Goal: Information Seeking & Learning: Check status

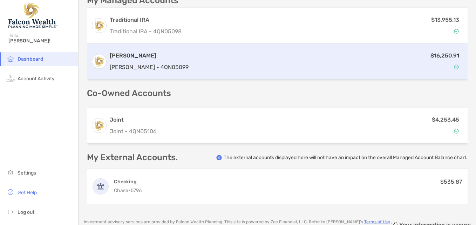
scroll to position [193, 0]
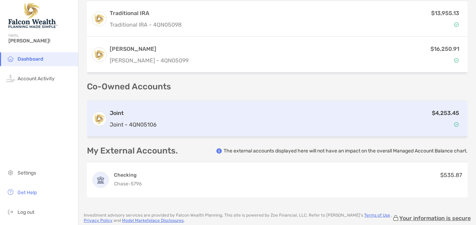
click at [263, 126] on div "$4,253.45" at bounding box center [311, 119] width 304 height 20
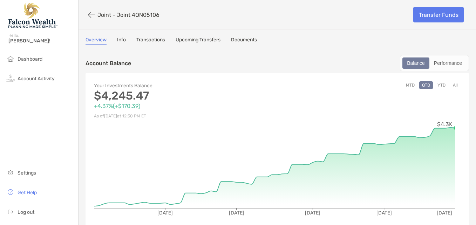
click at [158, 40] on link "Transactions" at bounding box center [150, 41] width 29 height 8
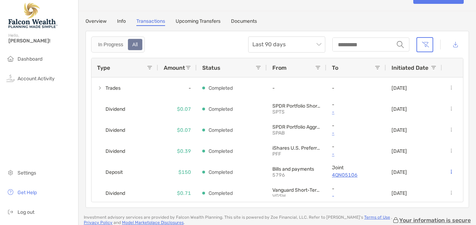
scroll to position [19, 0]
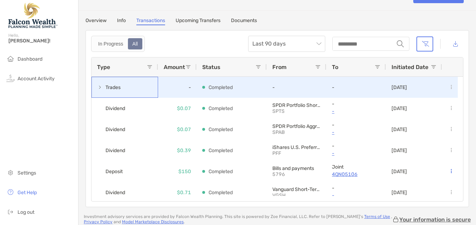
click at [98, 87] on span at bounding box center [100, 87] width 6 height 6
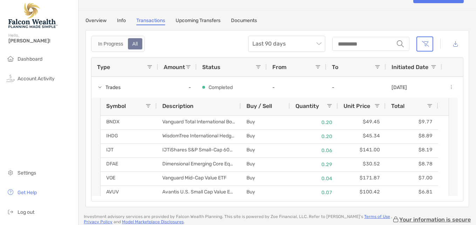
scroll to position [0, 0]
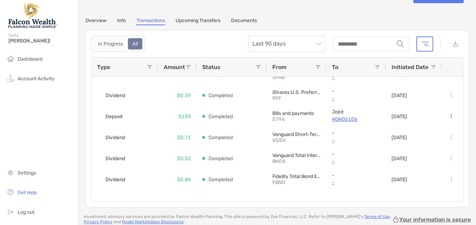
click at [123, 19] on link "Info" at bounding box center [121, 22] width 9 height 8
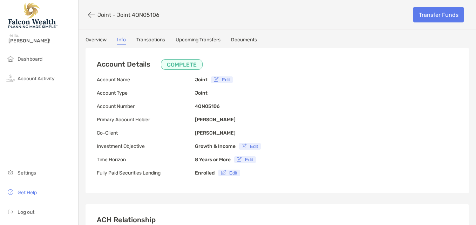
click at [199, 41] on link "Upcoming Transfers" at bounding box center [198, 41] width 45 height 8
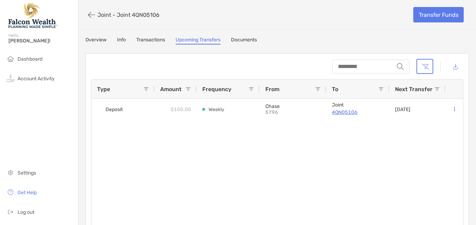
click at [99, 41] on link "Overview" at bounding box center [95, 41] width 21 height 8
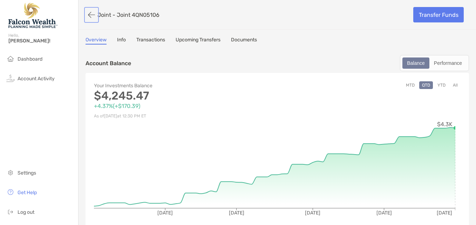
click at [91, 12] on button "button" at bounding box center [91, 14] width 12 height 13
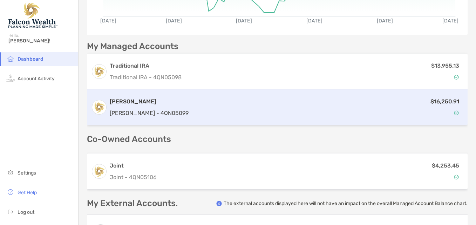
scroll to position [140, 0]
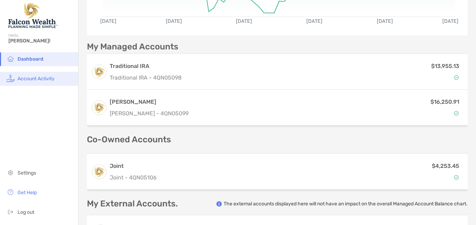
click at [49, 80] on span "Account Activity" at bounding box center [36, 79] width 37 height 6
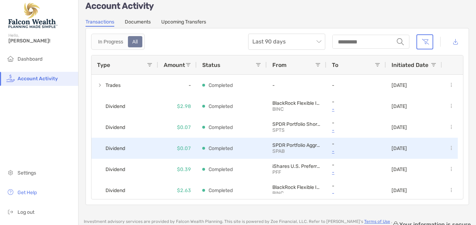
scroll to position [12, 0]
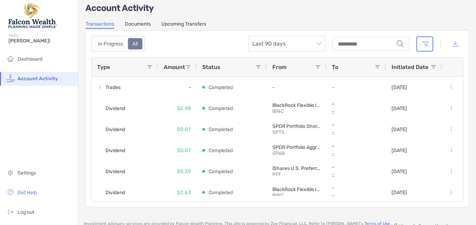
click at [141, 23] on link "Documents" at bounding box center [138, 25] width 26 height 8
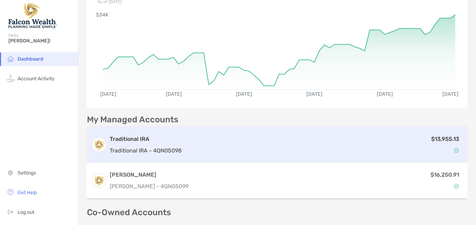
scroll to position [166, 0]
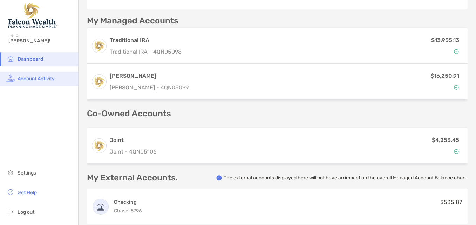
click at [35, 81] on span "Account Activity" at bounding box center [36, 79] width 37 height 6
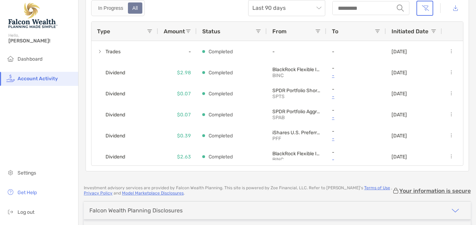
scroll to position [94, 0]
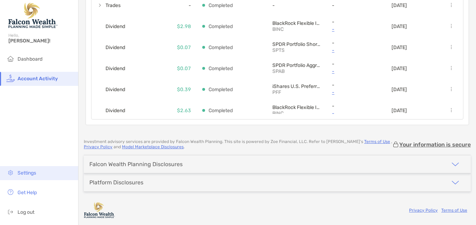
click at [33, 171] on span "Settings" at bounding box center [27, 173] width 19 height 6
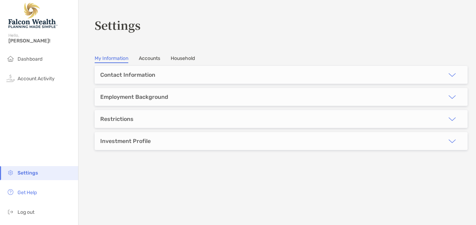
click at [152, 55] on section "**********" at bounding box center [276, 112] width 397 height 225
click at [151, 59] on link "Accounts" at bounding box center [149, 59] width 21 height 8
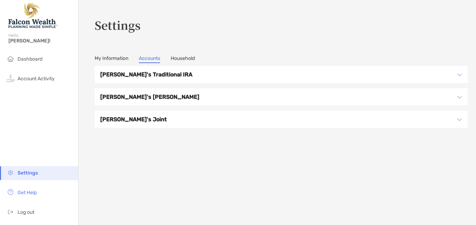
click at [192, 74] on h3 "[PERSON_NAME]'s Traditional IRA" at bounding box center [276, 74] width 352 height 9
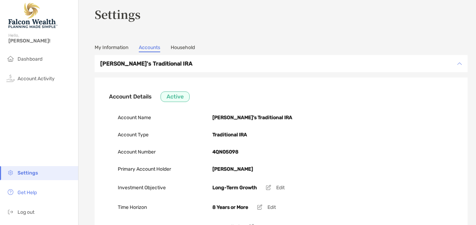
scroll to position [11, 0]
click at [190, 49] on link "Household" at bounding box center [183, 49] width 24 height 8
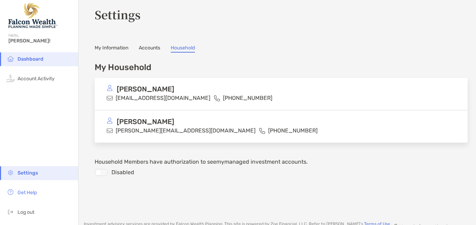
click at [112, 46] on link "My Information" at bounding box center [112, 49] width 34 height 8
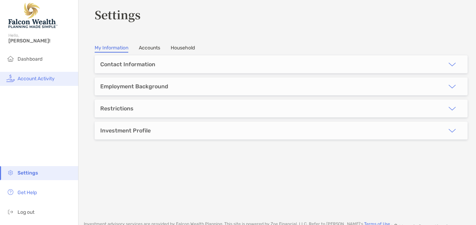
click at [37, 75] on li "Account Activity" at bounding box center [39, 79] width 78 height 14
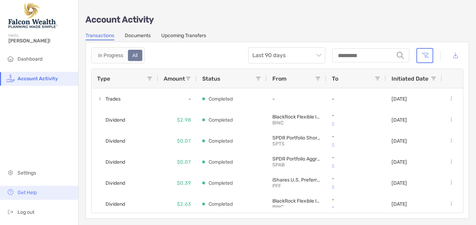
click at [36, 192] on span "Get Help" at bounding box center [27, 193] width 19 height 6
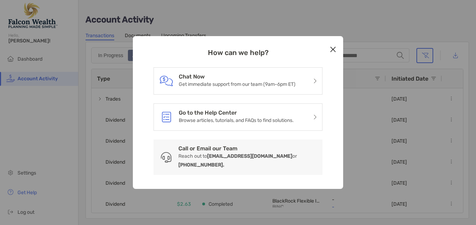
click at [333, 54] on icon "Close modal" at bounding box center [333, 49] width 6 height 8
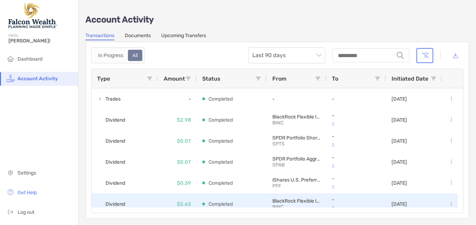
scroll to position [117, 0]
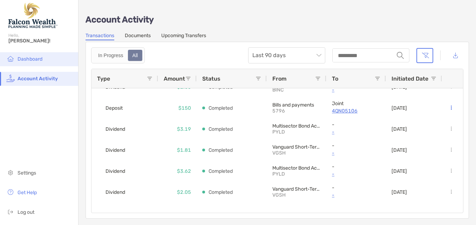
click at [38, 59] on span "Dashboard" at bounding box center [30, 59] width 25 height 6
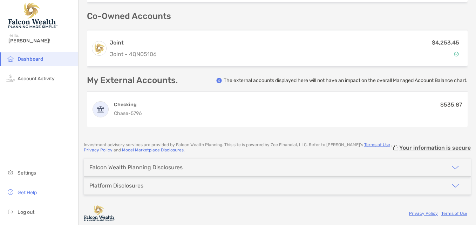
scroll to position [266, 0]
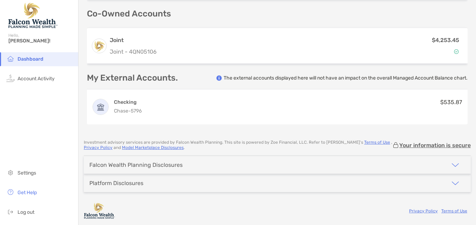
click at [246, 162] on div "Falcon Wealth Planning Disclosures" at bounding box center [277, 165] width 387 height 18
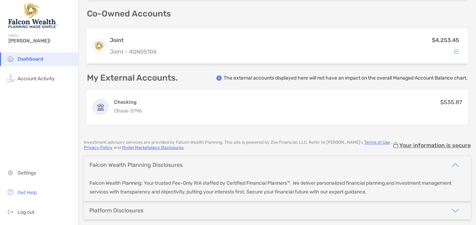
scroll to position [293, 0]
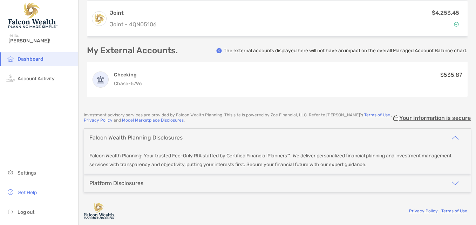
click at [240, 186] on div "Platform Disclosures" at bounding box center [277, 183] width 387 height 18
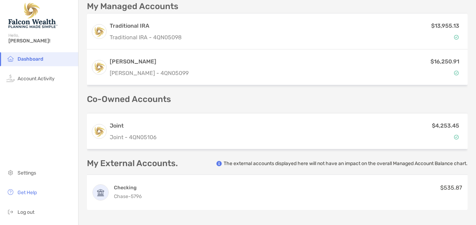
scroll to position [194, 0]
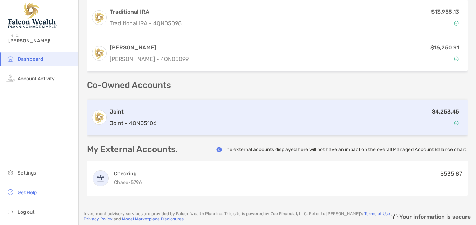
click at [292, 115] on div "$4,253.45" at bounding box center [311, 117] width 304 height 20
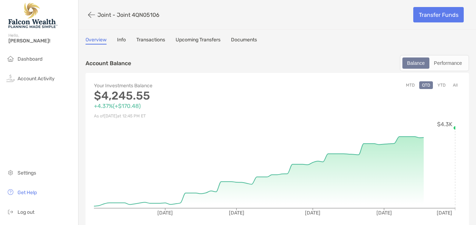
click at [153, 41] on link "Transactions" at bounding box center [150, 41] width 29 height 8
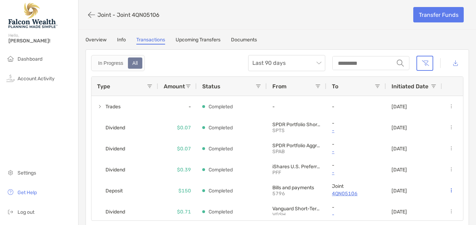
click at [124, 38] on link "Info" at bounding box center [121, 41] width 9 height 8
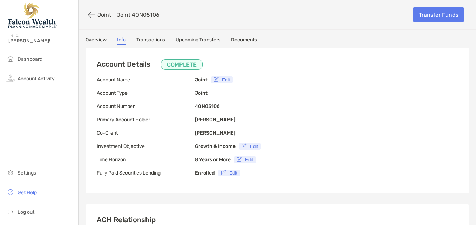
click at [150, 38] on link "Transactions" at bounding box center [150, 41] width 29 height 8
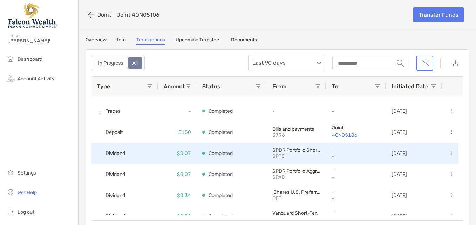
scroll to position [293, 0]
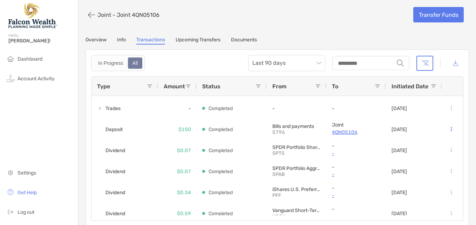
click at [246, 41] on link "Documents" at bounding box center [244, 41] width 26 height 8
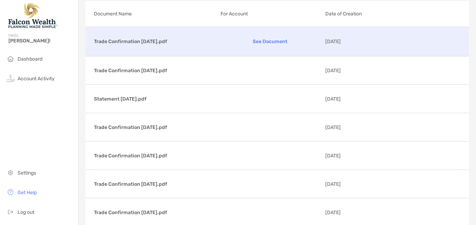
scroll to position [40, 0]
